Goal: Transaction & Acquisition: Purchase product/service

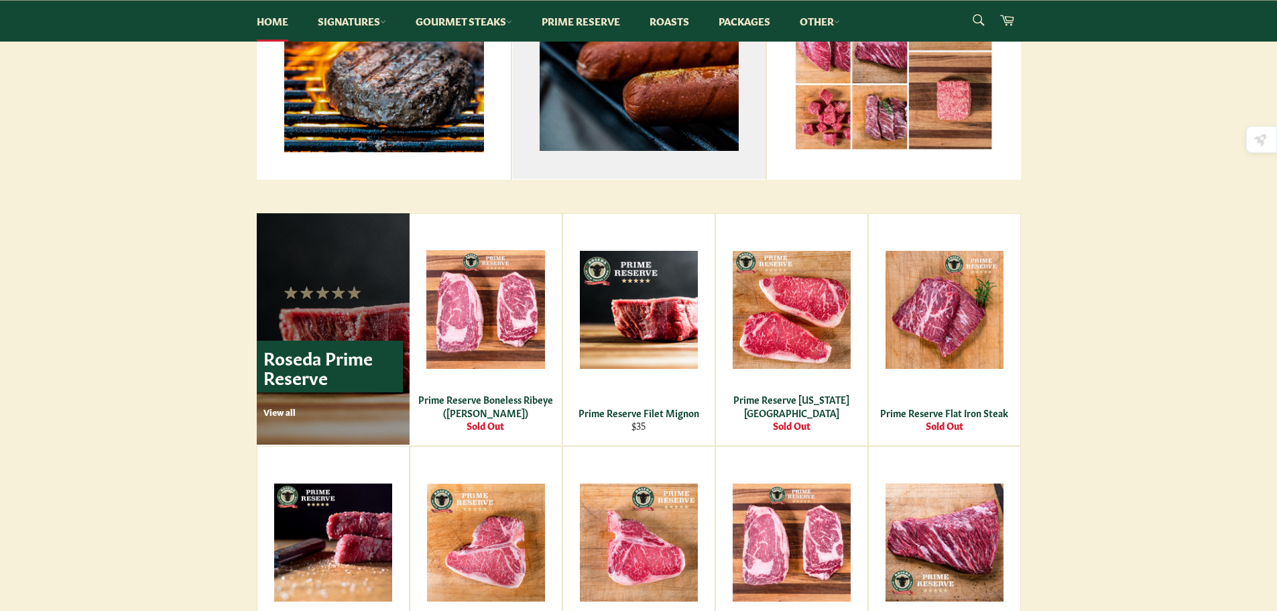
scroll to position [691, 0]
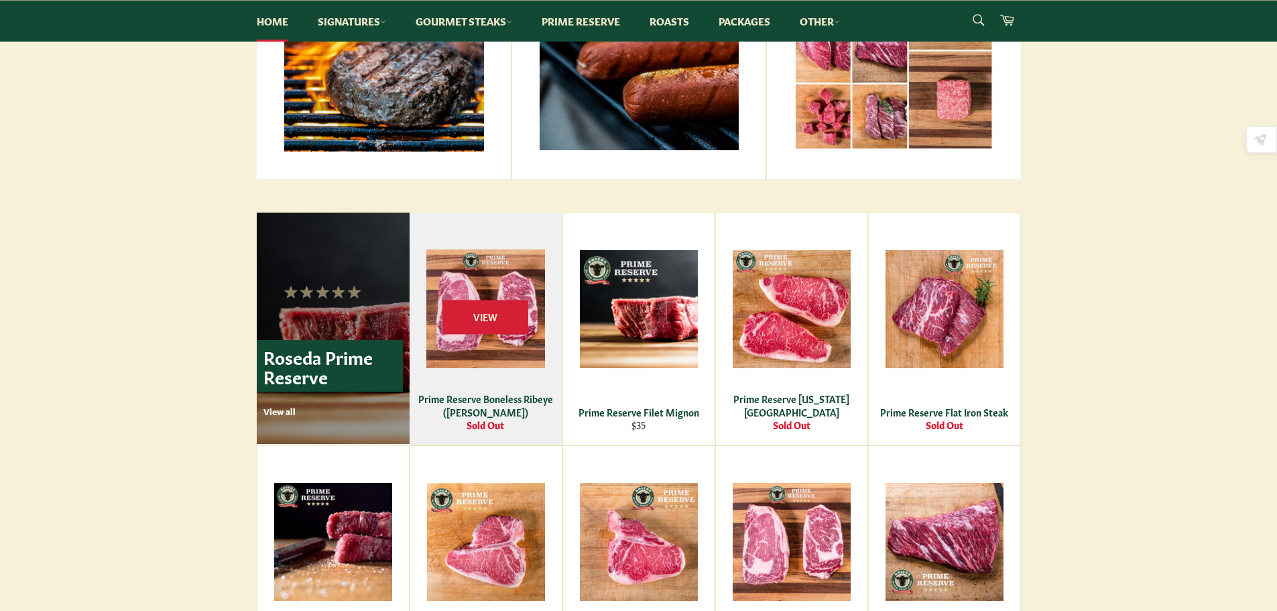
click at [521, 432] on div "View" at bounding box center [486, 328] width 152 height 231
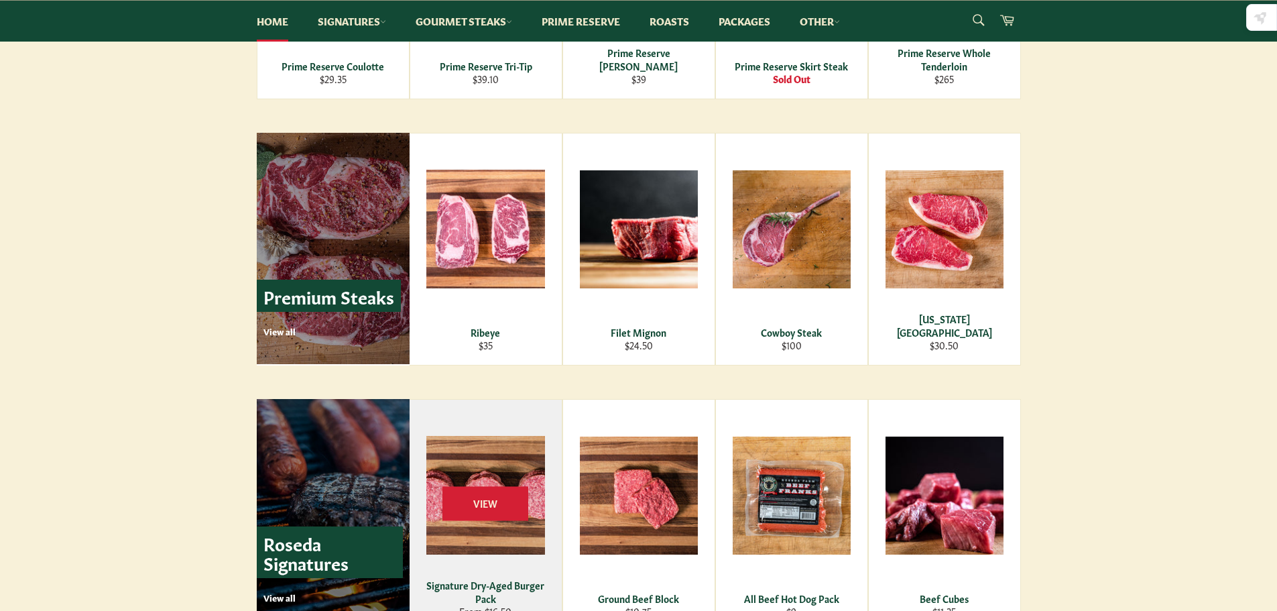
scroll to position [1716, 0]
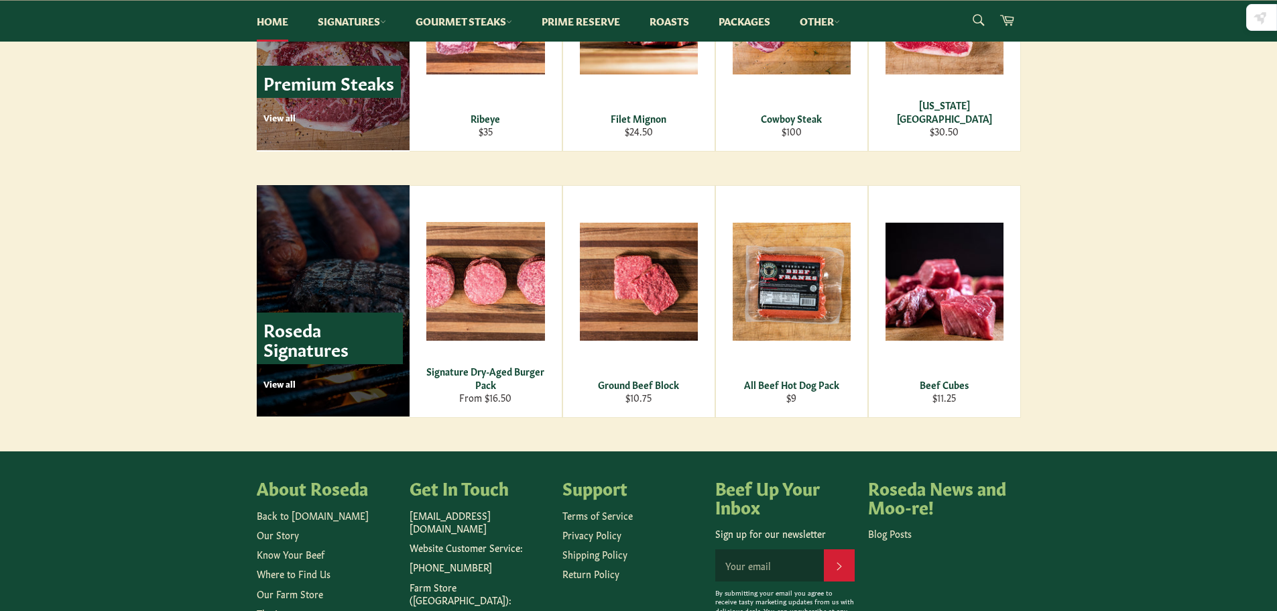
click at [280, 388] on p "View all" at bounding box center [332, 383] width 139 height 12
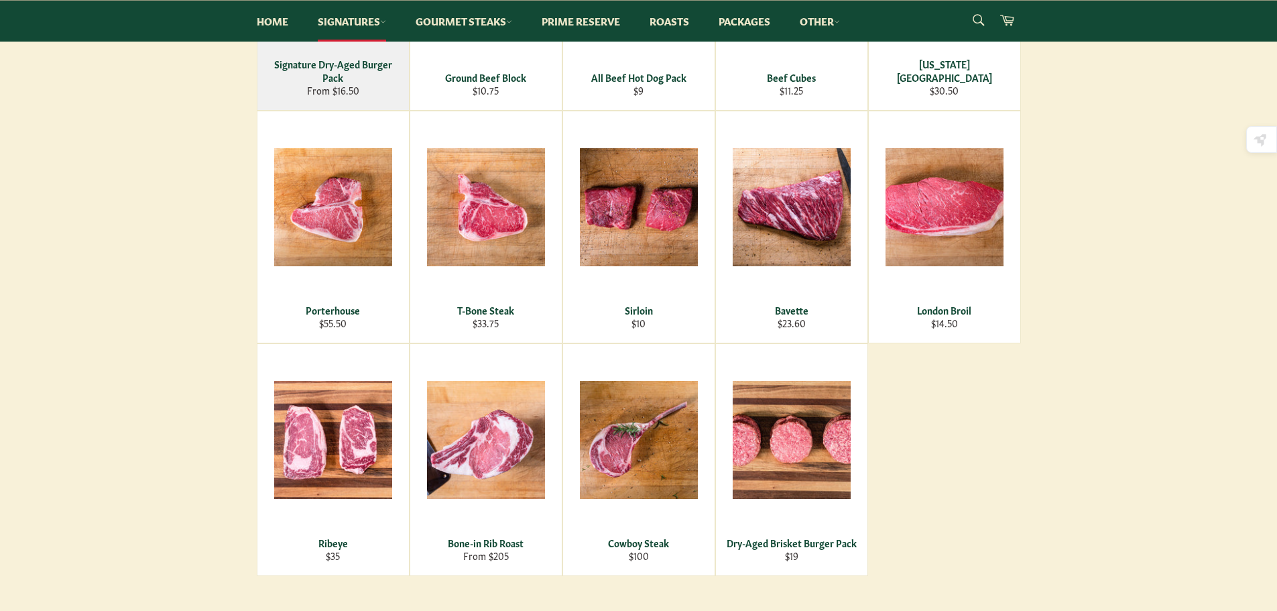
scroll to position [384, 0]
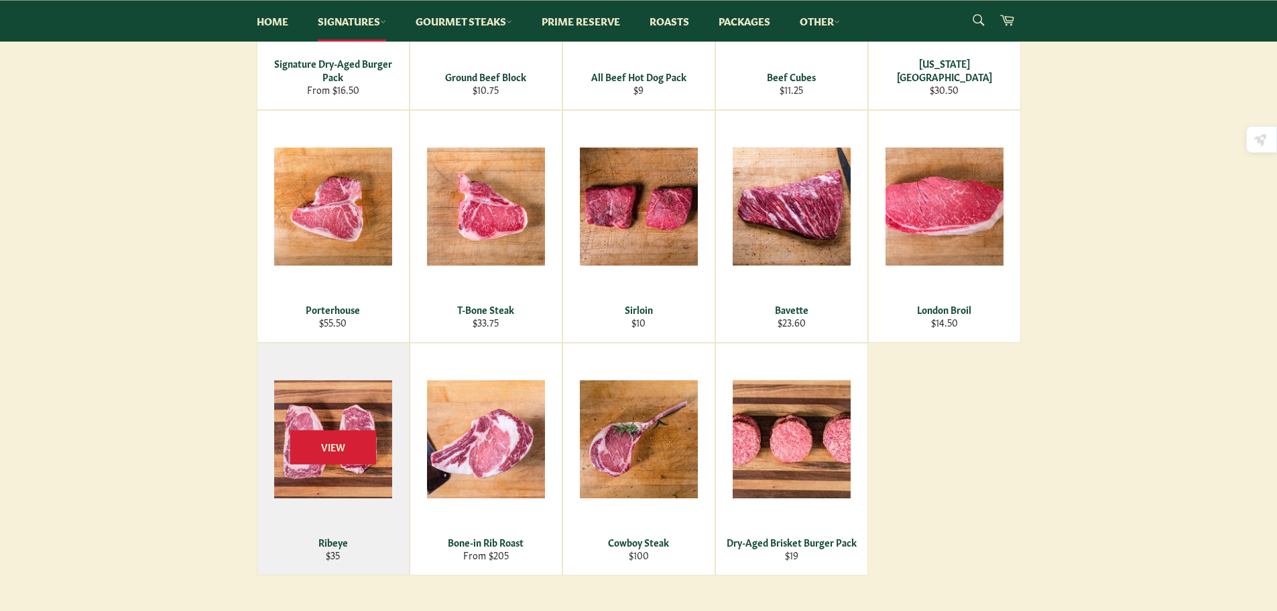
click at [377, 524] on div "View" at bounding box center [333, 458] width 152 height 231
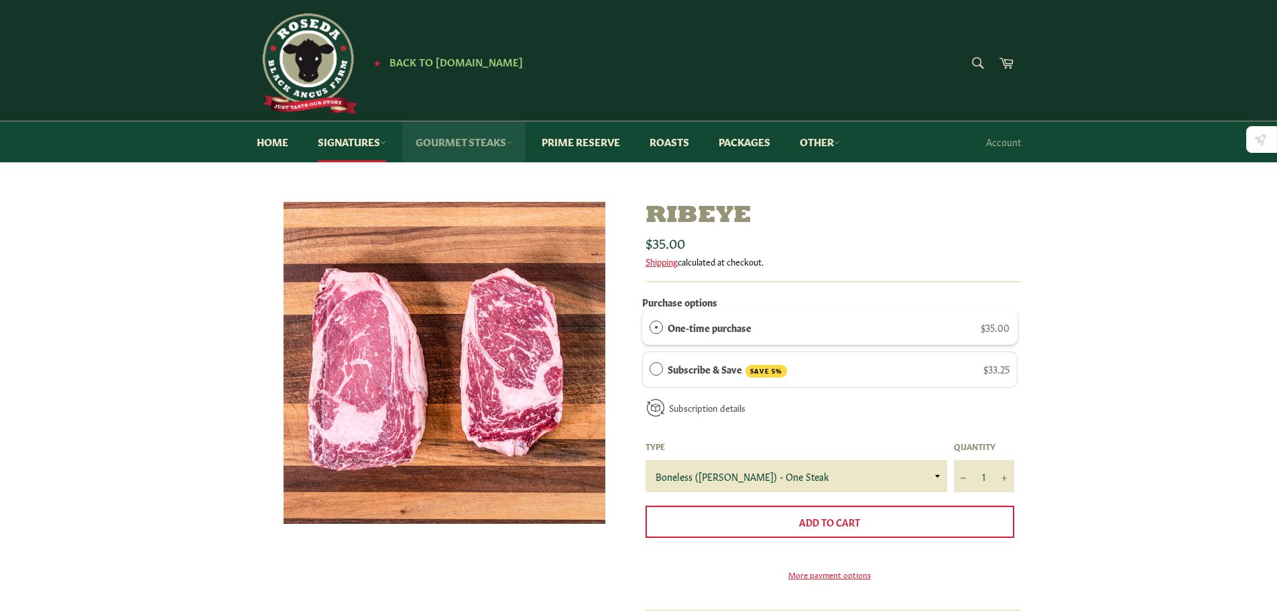
click at [480, 143] on link "Gourmet Steaks" at bounding box center [463, 141] width 123 height 41
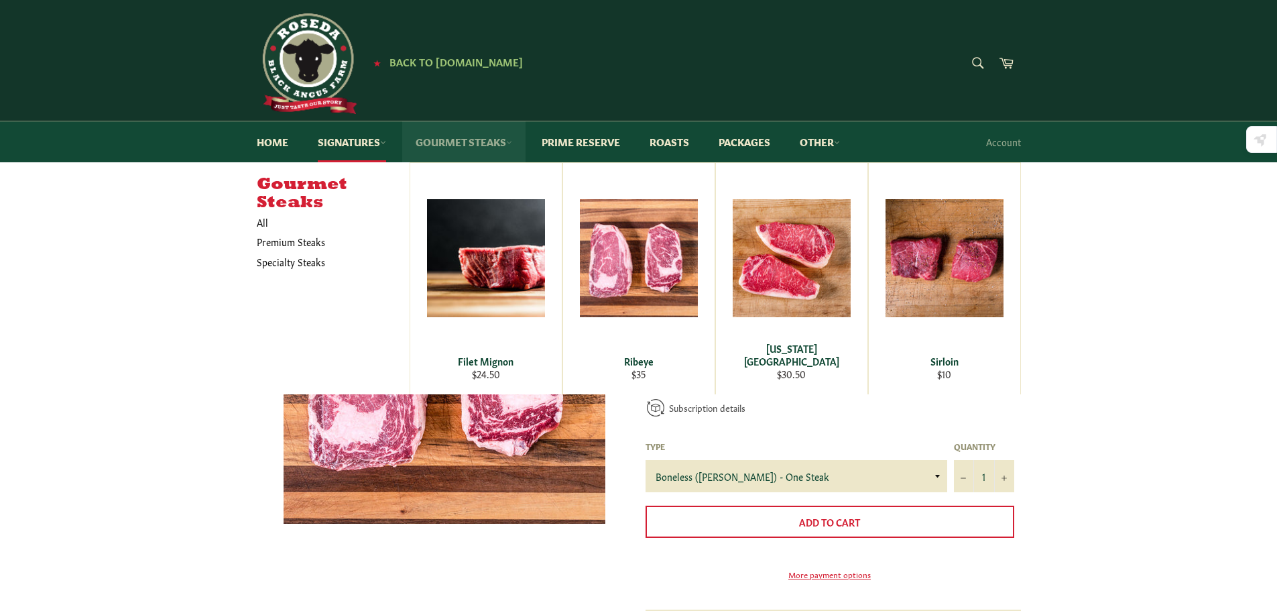
click at [480, 143] on link "Gourmet Steaks" at bounding box center [463, 141] width 123 height 41
